Goal: Task Accomplishment & Management: Manage account settings

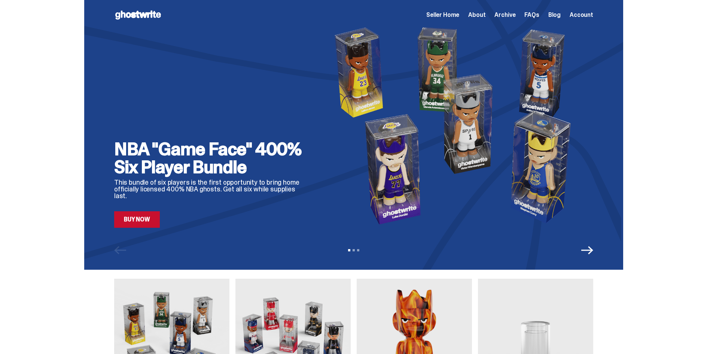
click at [127, 226] on link "Buy Now" at bounding box center [137, 219] width 46 height 16
click at [592, 255] on icon "Next" at bounding box center [587, 250] width 12 height 12
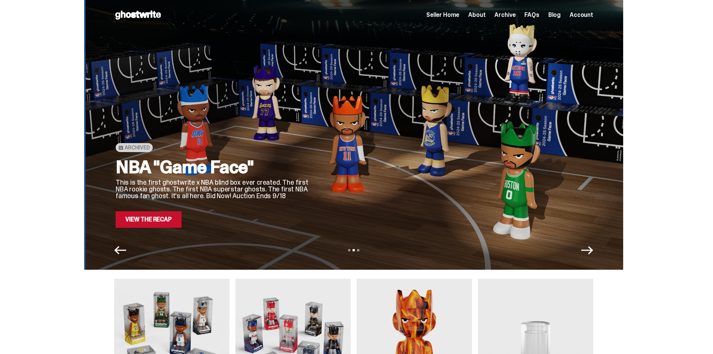
click at [592, 254] on icon "Next" at bounding box center [587, 250] width 12 height 12
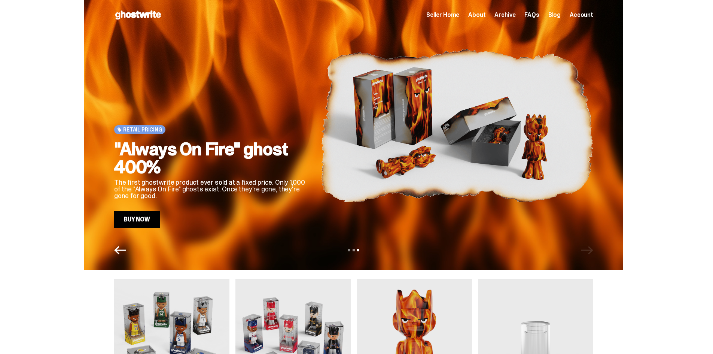
click at [126, 249] on icon "Previous" at bounding box center [120, 250] width 12 height 12
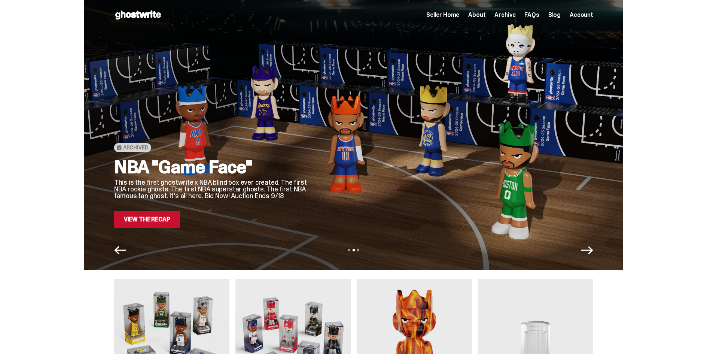
click at [136, 226] on link "View the Recap" at bounding box center [147, 219] width 66 height 16
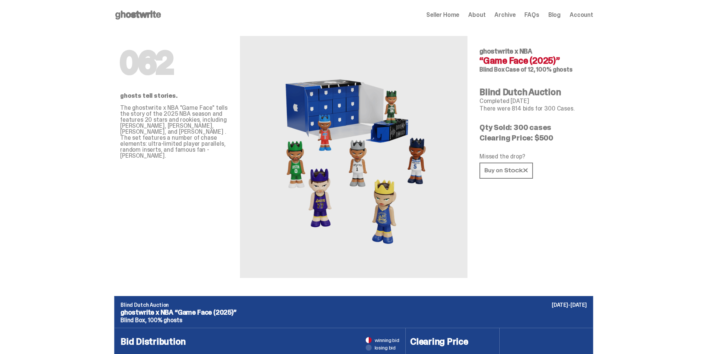
click at [512, 17] on span "Archive" at bounding box center [504, 15] width 21 height 6
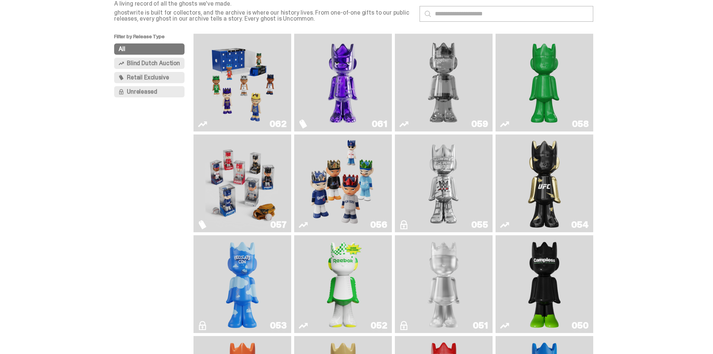
scroll to position [112, 0]
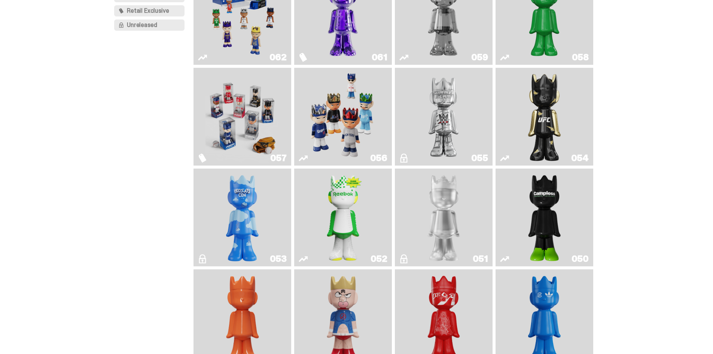
click at [332, 140] on img "Game Face (2025)" at bounding box center [342, 117] width 73 height 92
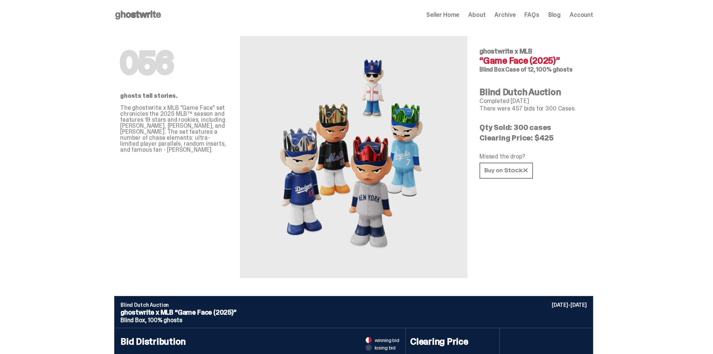
click at [507, 15] on span "Archive" at bounding box center [504, 15] width 21 height 6
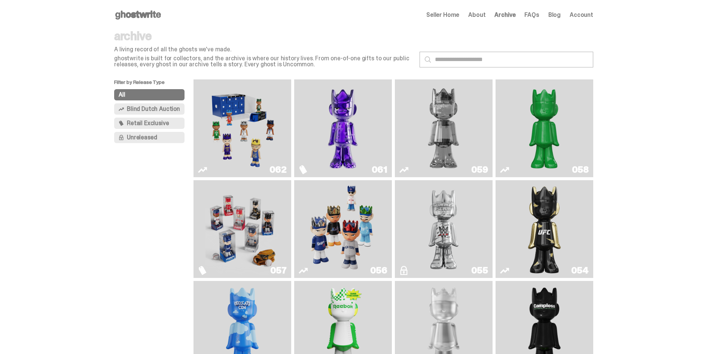
drag, startPoint x: 231, startPoint y: 120, endPoint x: 239, endPoint y: 111, distance: 12.2
click at [231, 120] on img "Game Face (2025)" at bounding box center [241, 128] width 73 height 92
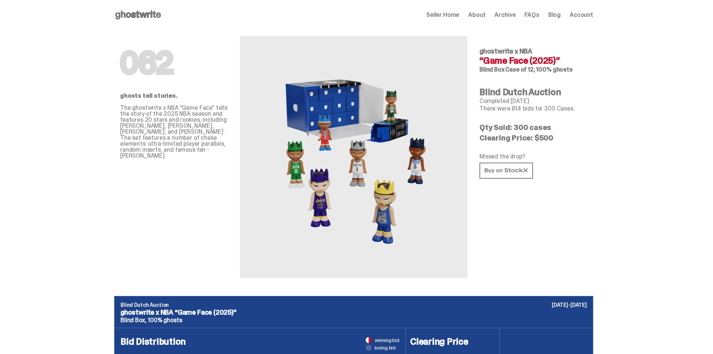
click at [459, 13] on span "Seller Home" at bounding box center [442, 15] width 33 height 6
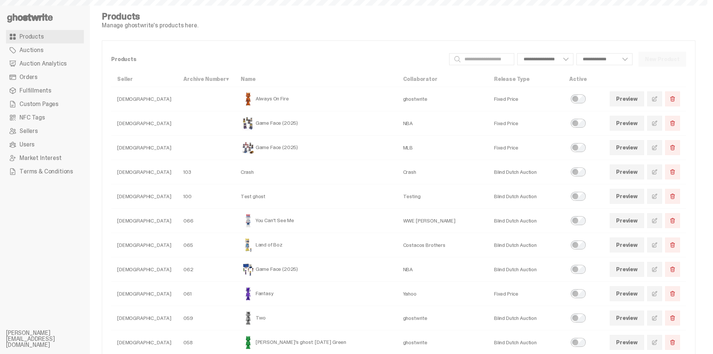
select select
click at [662, 266] on link at bounding box center [654, 269] width 15 height 15
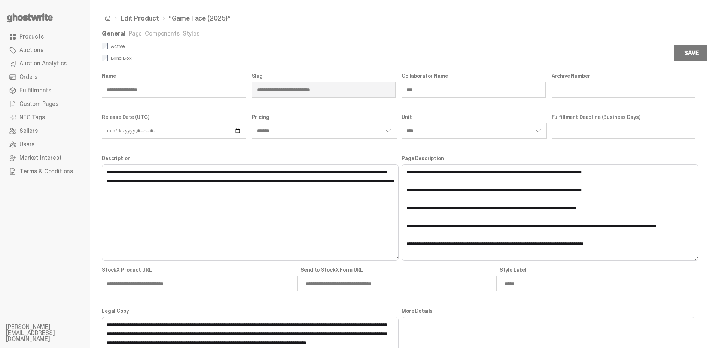
click at [136, 35] on link "Page" at bounding box center [135, 34] width 13 height 8
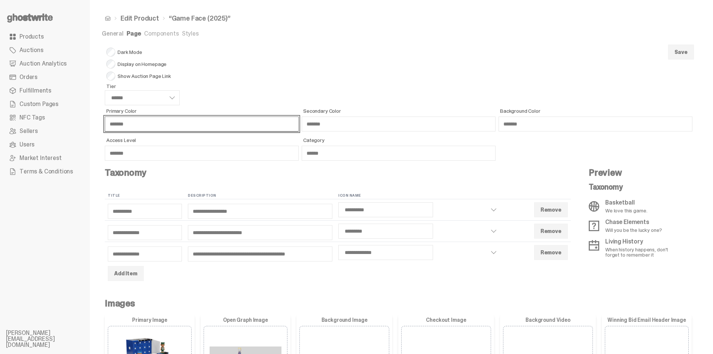
click at [137, 127] on input "*******" at bounding box center [202, 123] width 194 height 15
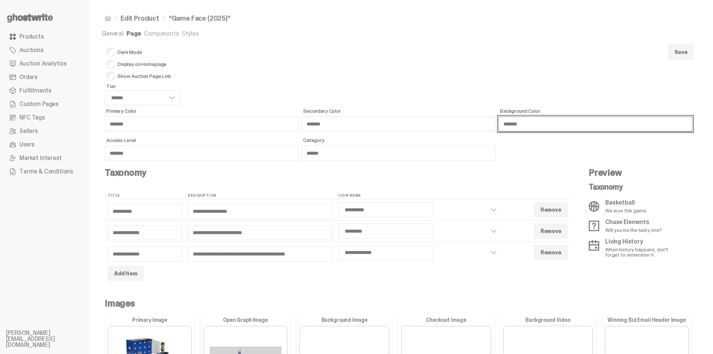
click at [545, 127] on input "*******" at bounding box center [596, 123] width 194 height 15
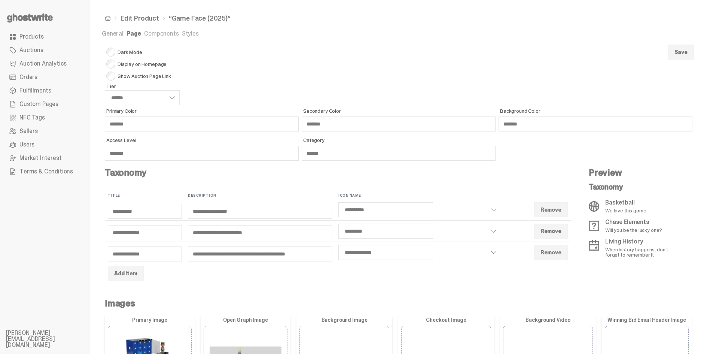
click at [408, 48] on form "Dark Mode Display on Homepage Show Auction Page Link Tier ****** ****** ****** …" at bounding box center [399, 332] width 594 height 579
click at [48, 39] on link "Products" at bounding box center [45, 36] width 78 height 13
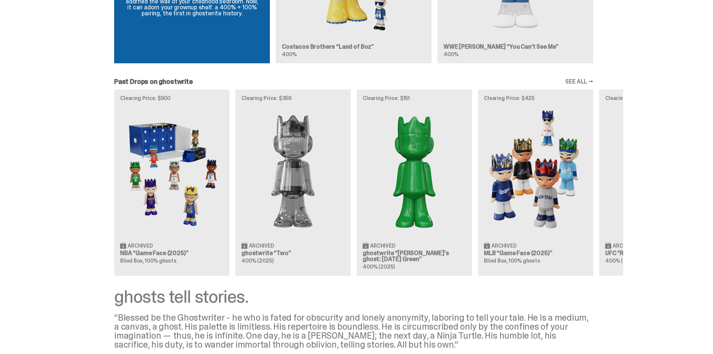
scroll to position [676, 0]
